Goal: Information Seeking & Learning: Learn about a topic

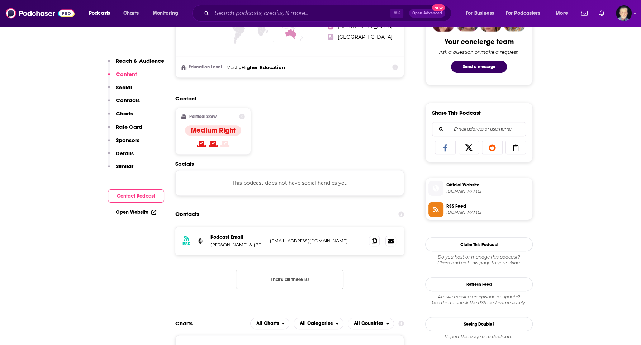
scroll to position [375, 0]
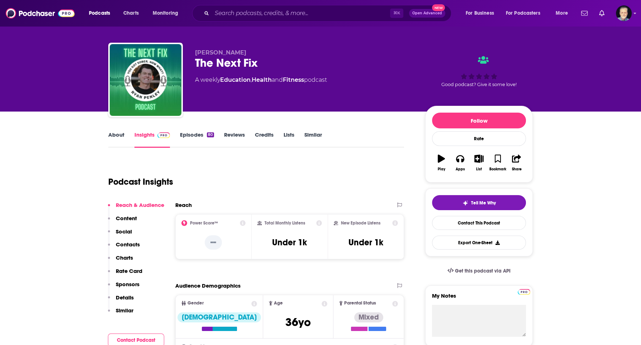
scroll to position [8, 0]
